Goal: Task Accomplishment & Management: Use online tool/utility

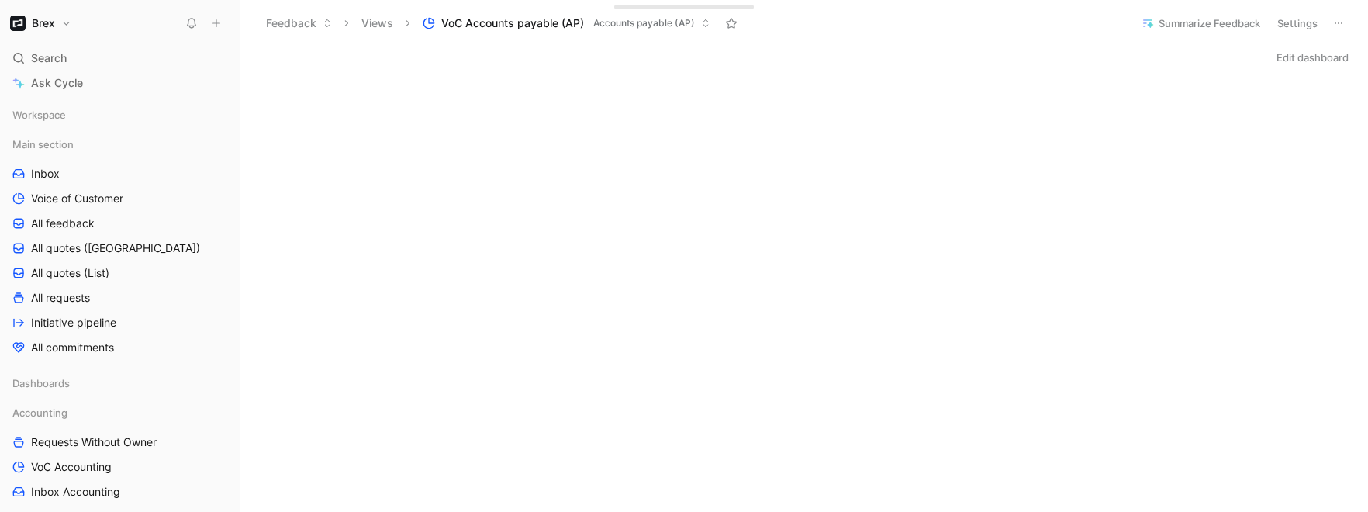
click at [217, 27] on icon at bounding box center [216, 23] width 11 height 11
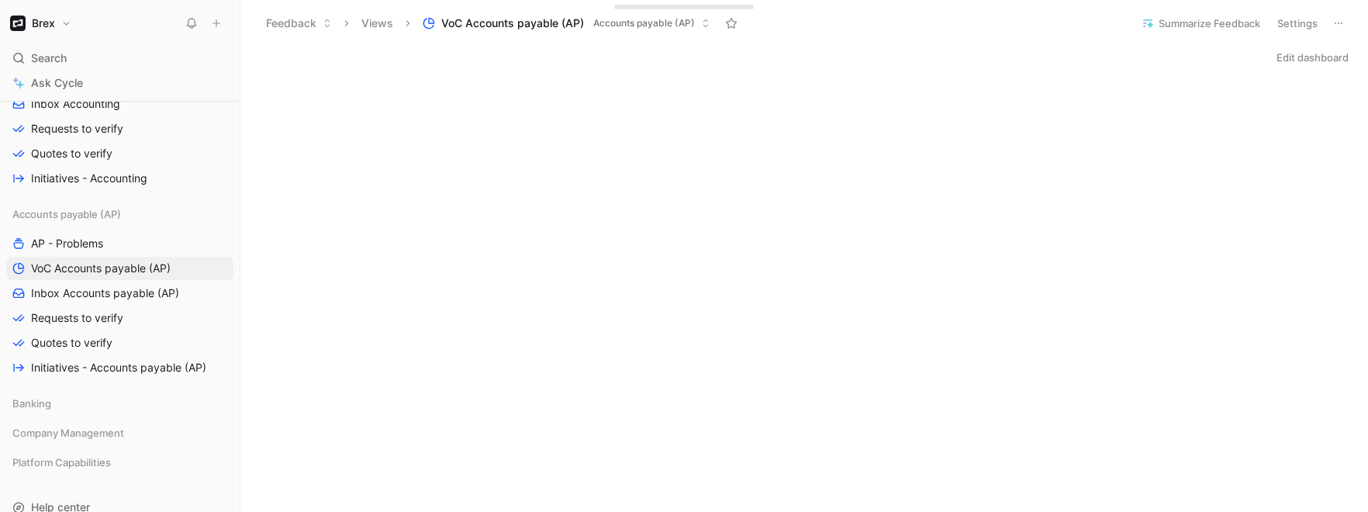
scroll to position [433, 0]
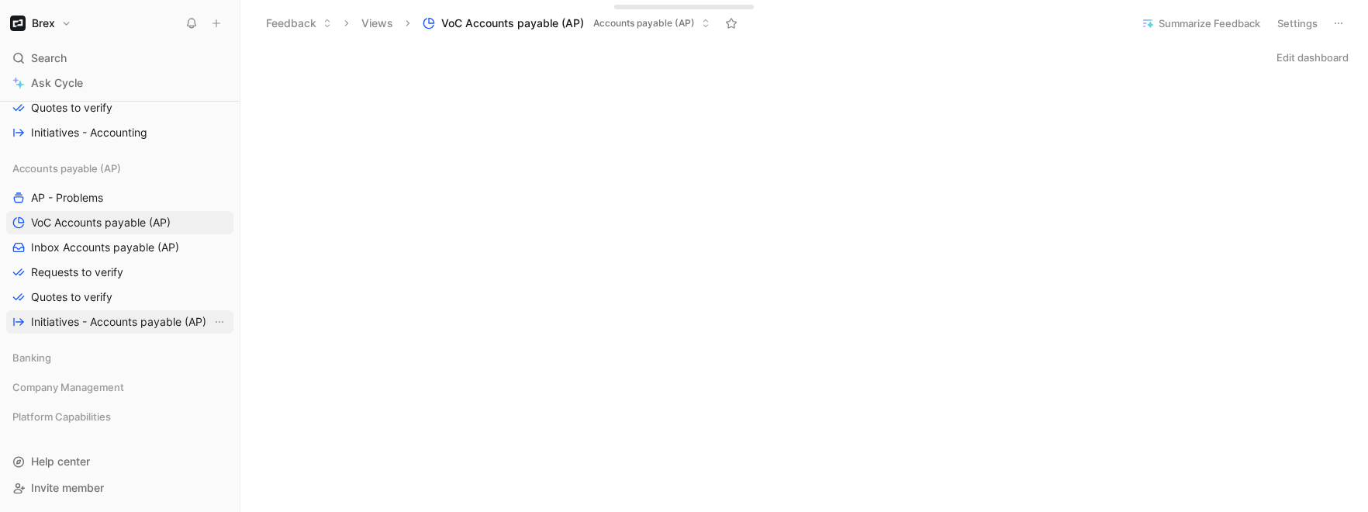
click at [115, 316] on span "Initiatives - Accounts payable (AP)" at bounding box center [118, 322] width 175 height 16
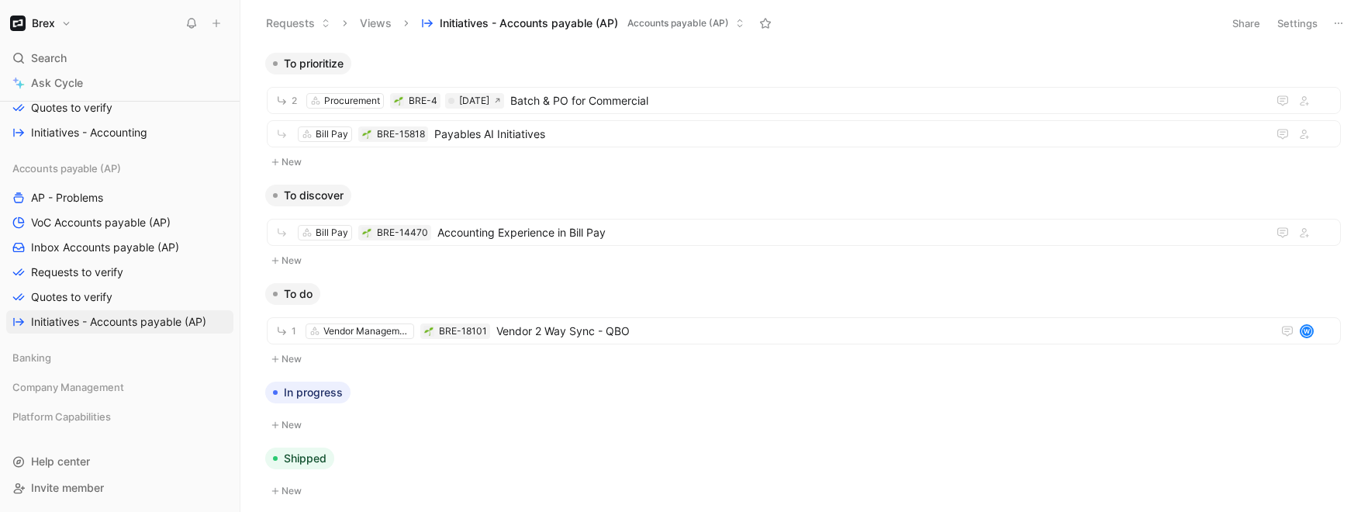
click at [1335, 28] on icon at bounding box center [1338, 23] width 12 height 12
click at [225, 26] on button at bounding box center [216, 23] width 22 height 22
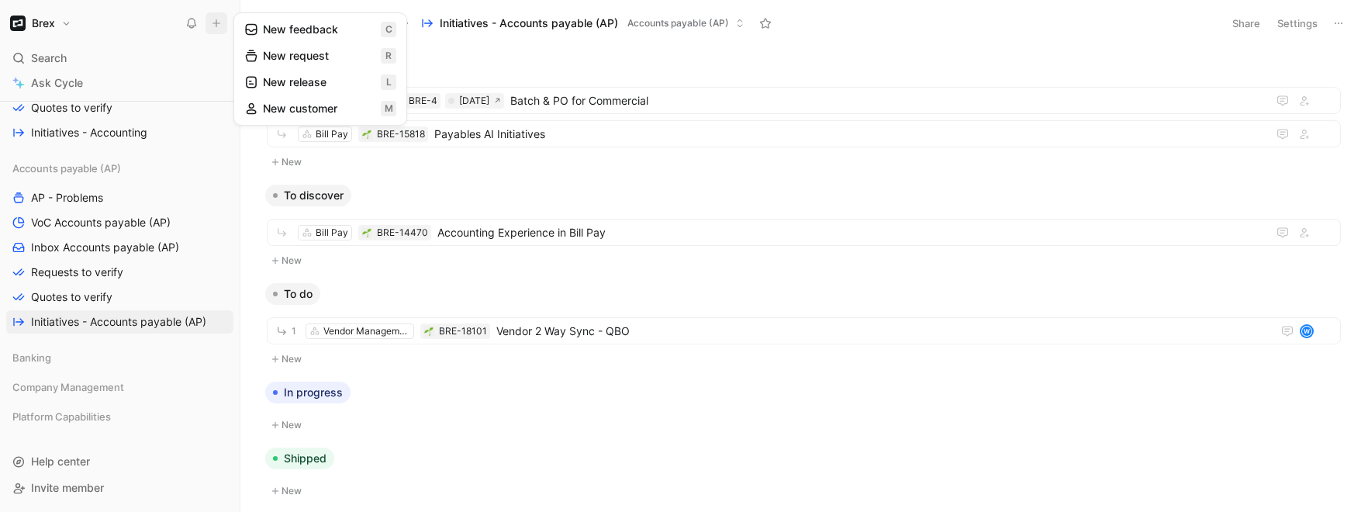
click at [255, 53] on icon at bounding box center [251, 56] width 14 height 14
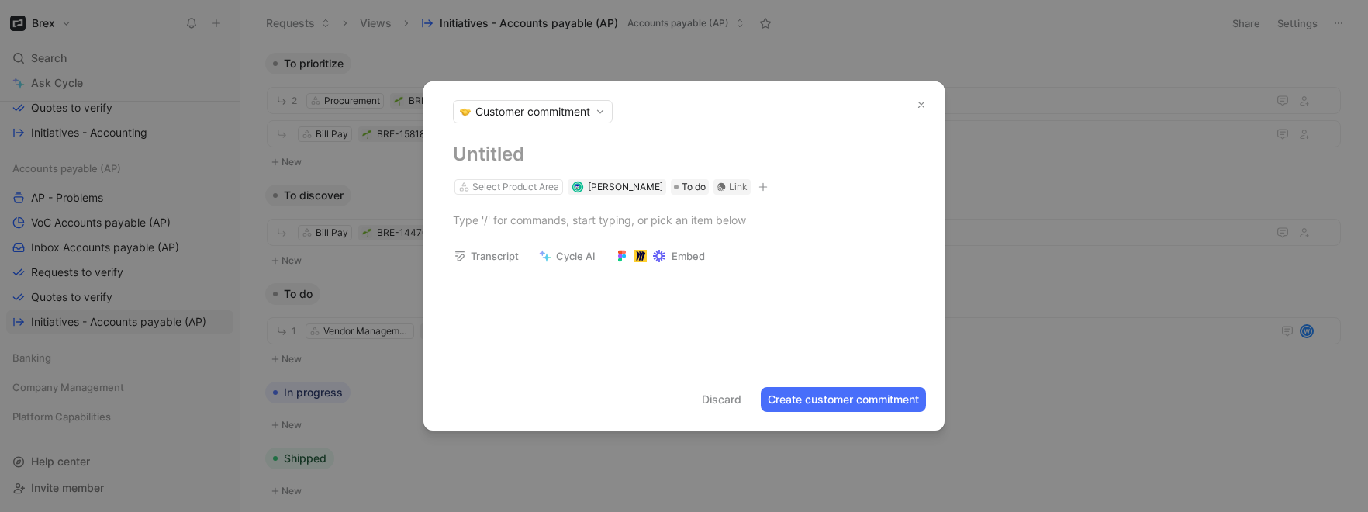
click at [488, 102] on button "Customer commitment" at bounding box center [533, 111] width 160 height 23
click at [509, 123] on button "Customer commitment" at bounding box center [533, 111] width 160 height 23
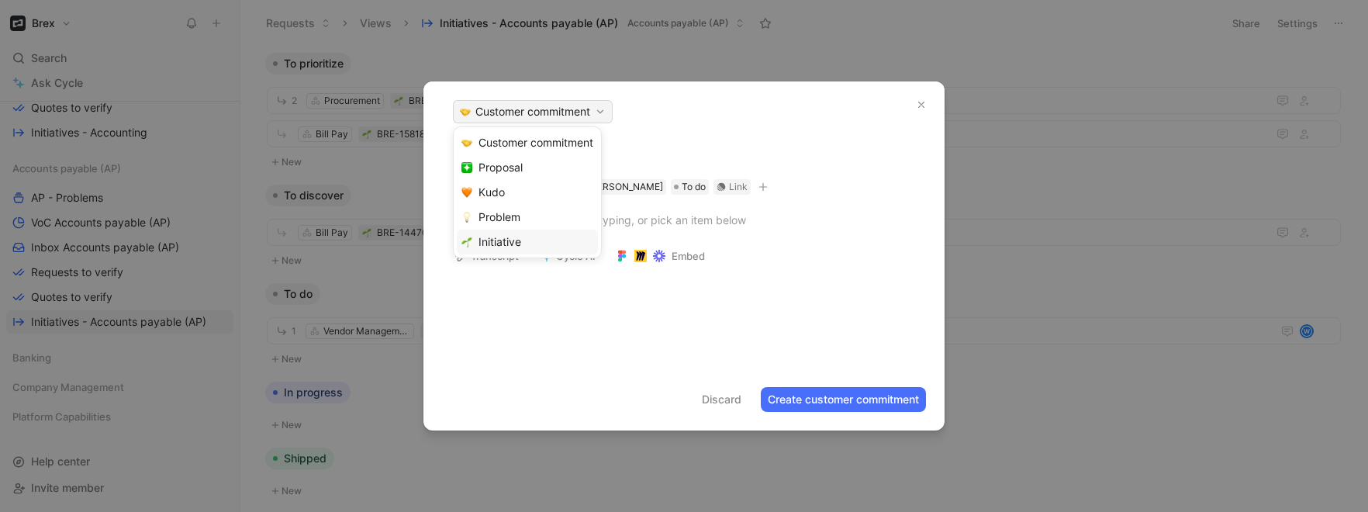
click at [510, 248] on span "Initiative" at bounding box center [499, 241] width 43 height 15
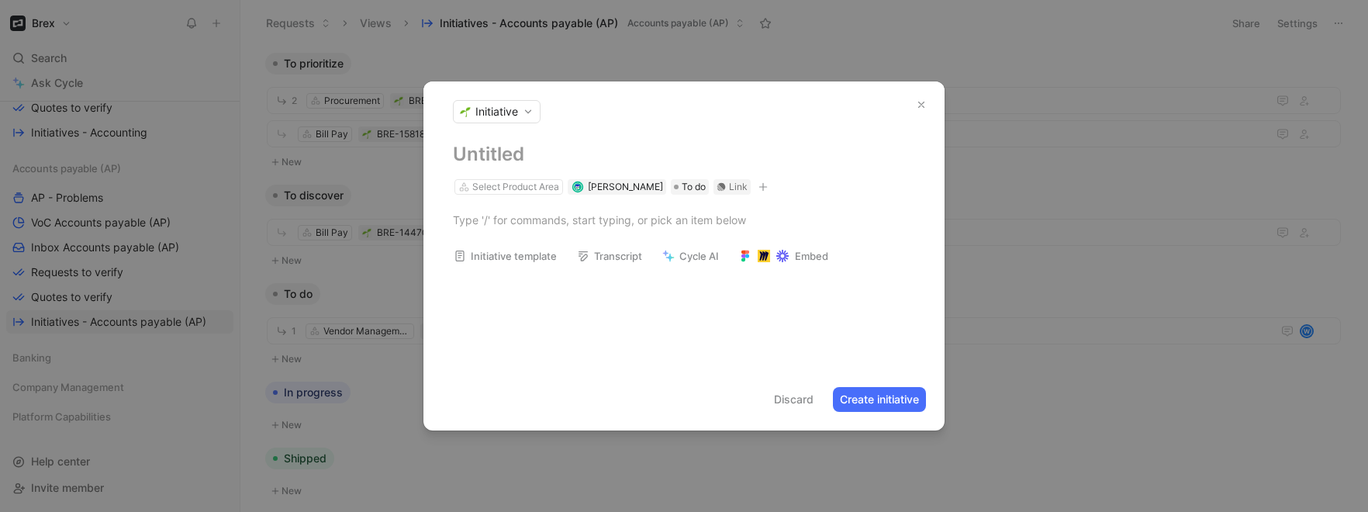
click at [535, 252] on button "Initiative template" at bounding box center [505, 256] width 117 height 22
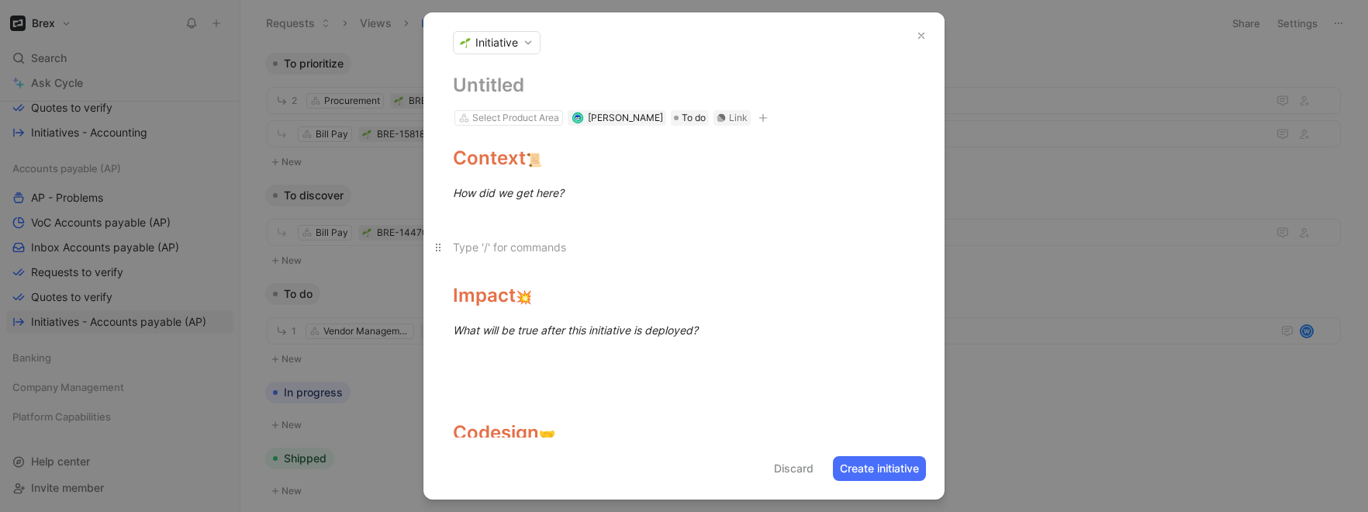
click at [564, 234] on p at bounding box center [683, 247] width 521 height 26
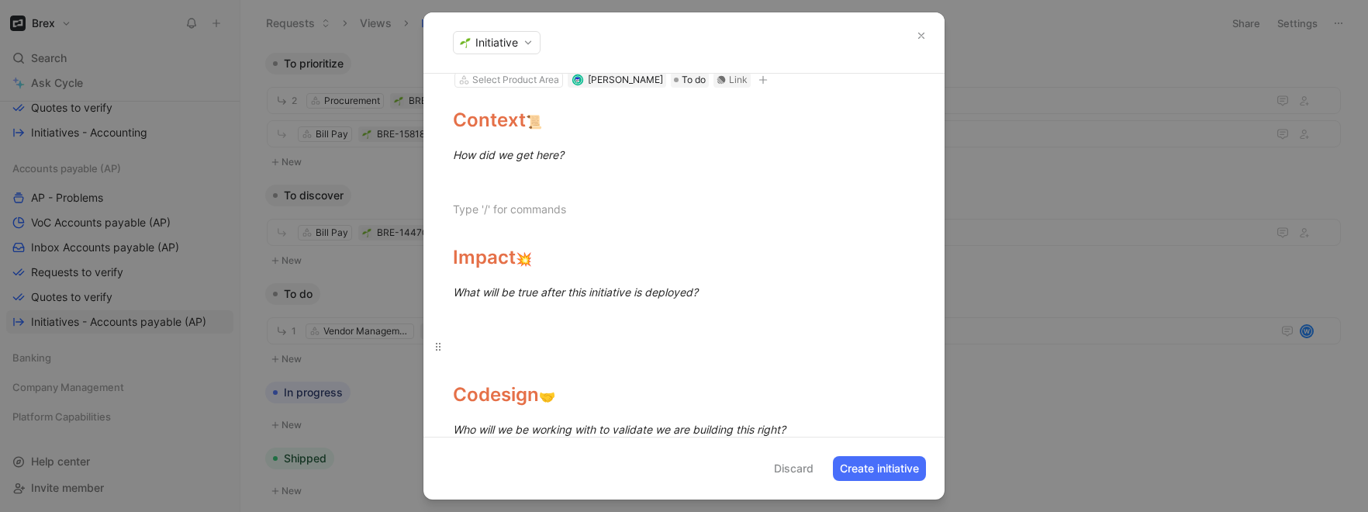
scroll to position [54, 0]
